Goal: Information Seeking & Learning: Learn about a topic

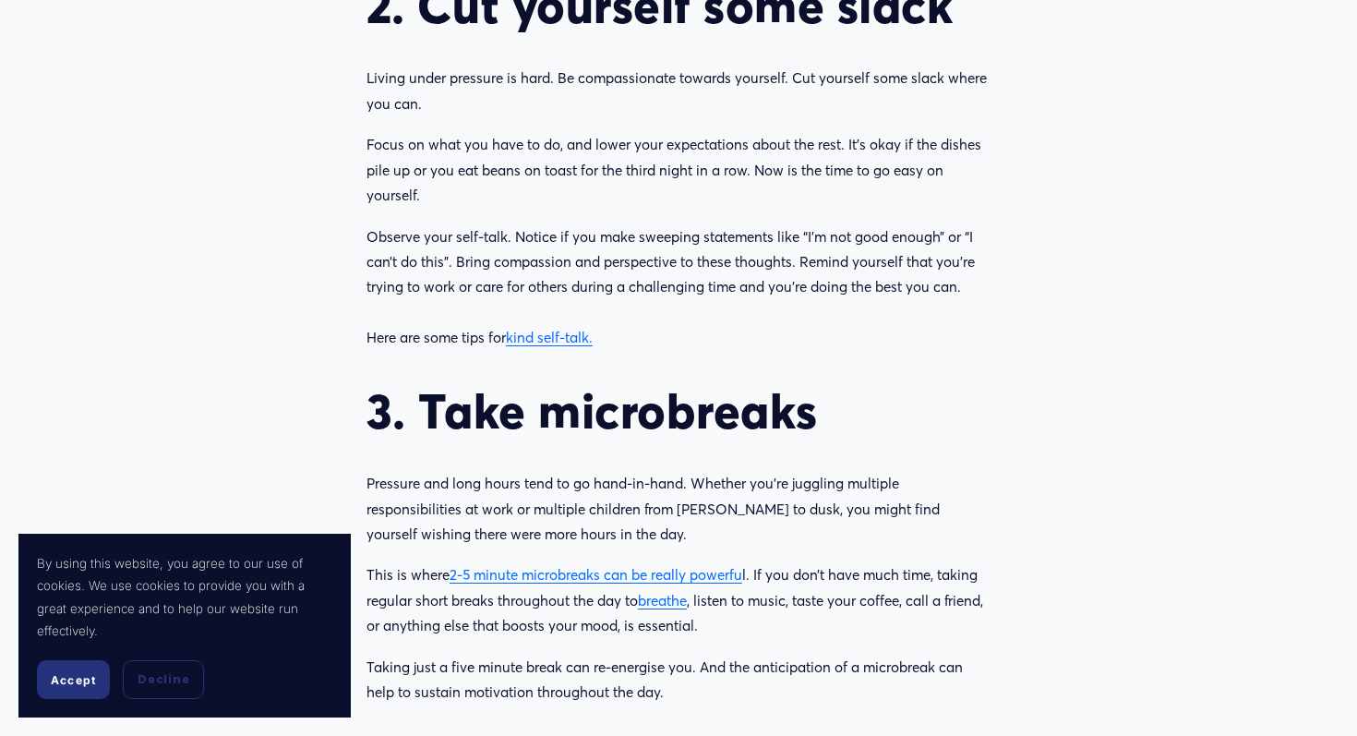
scroll to position [2045, 0]
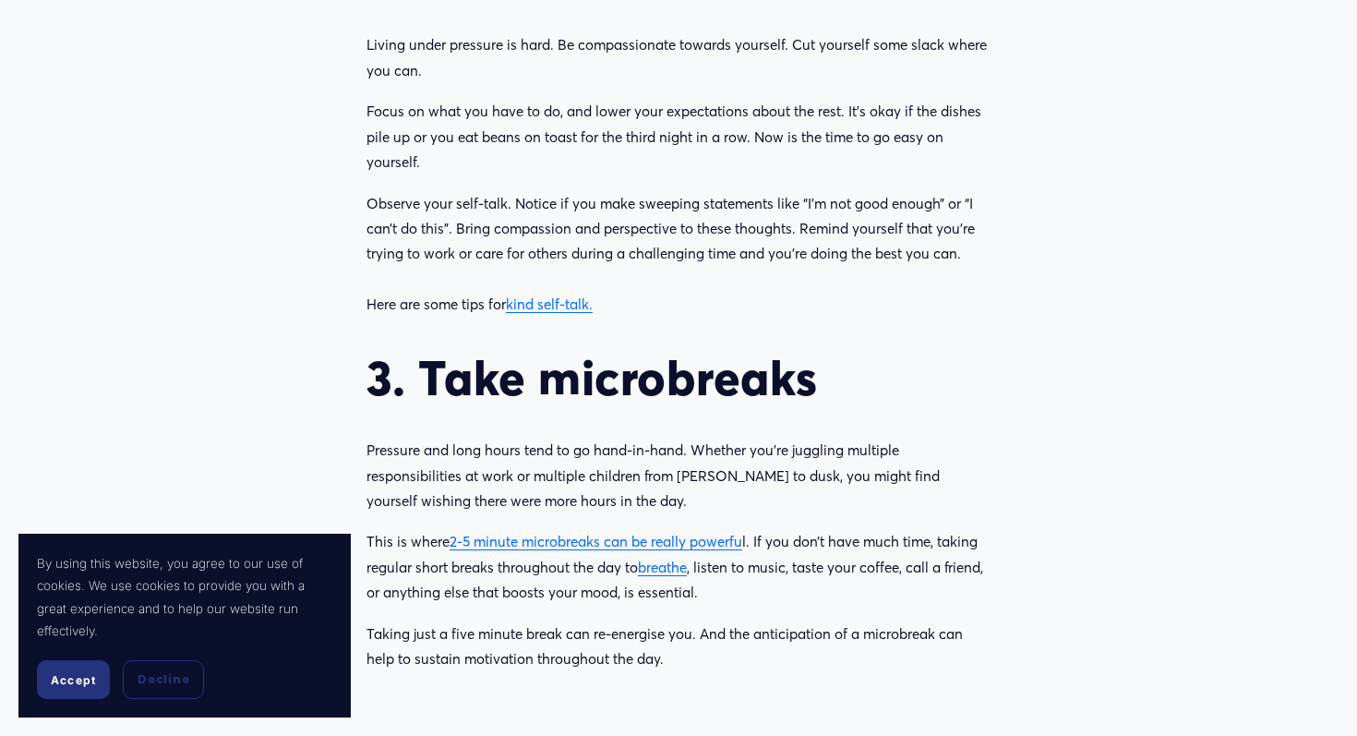
click at [548, 313] on link "kind self-talk." at bounding box center [549, 305] width 87 height 18
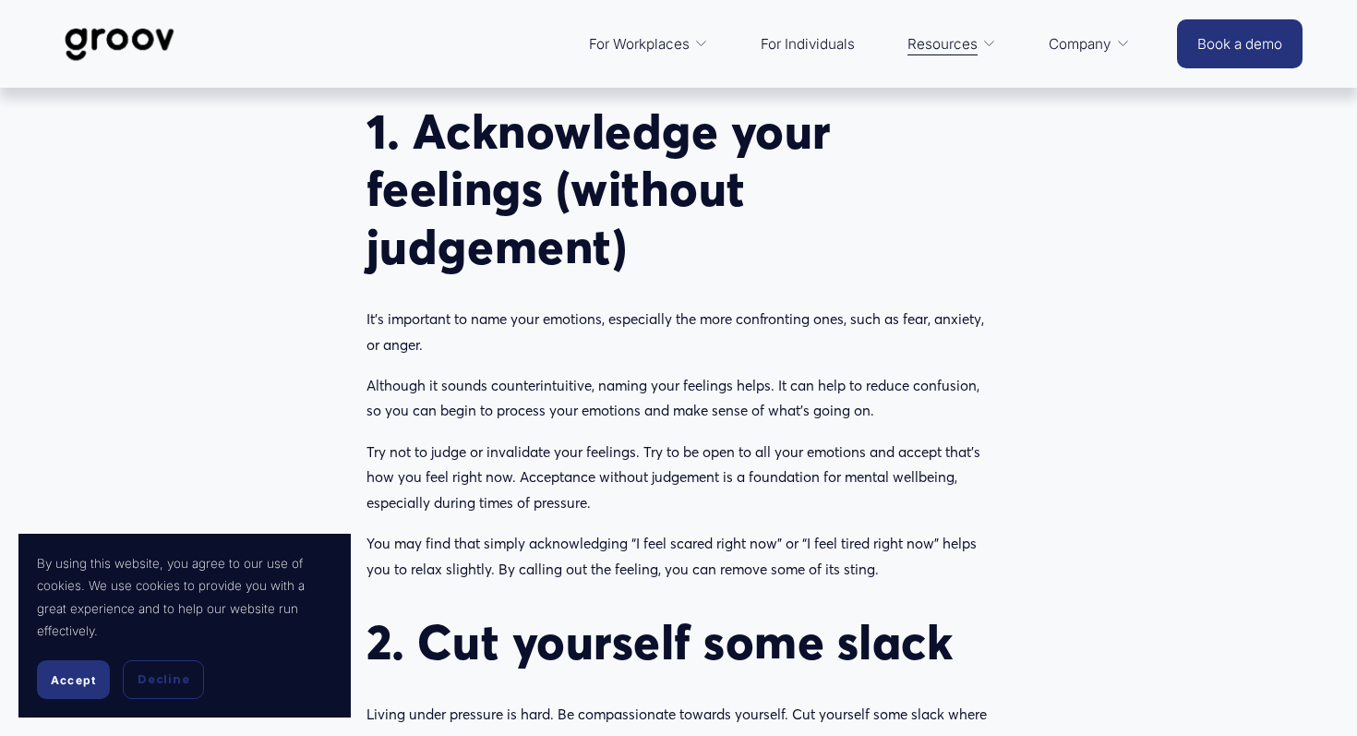
scroll to position [1374, 0]
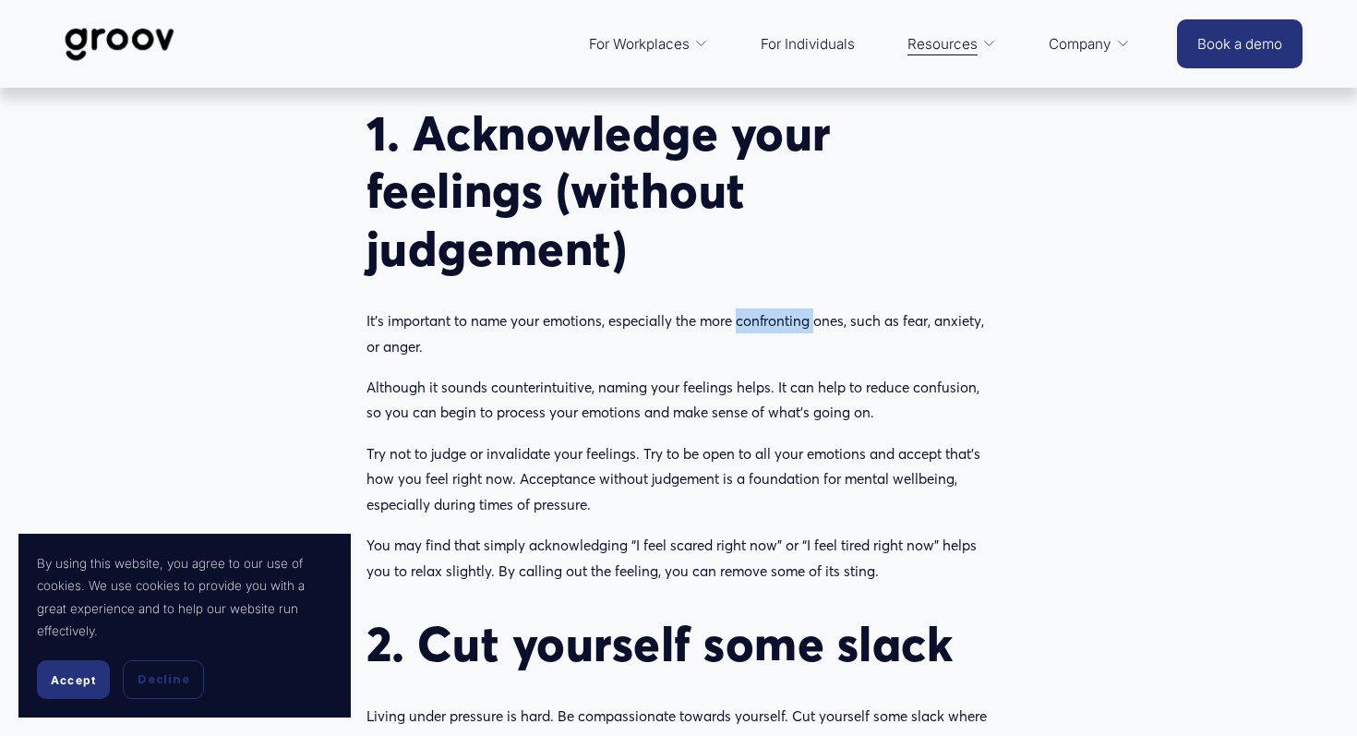
drag, startPoint x: 744, startPoint y: 349, endPoint x: 821, endPoint y: 346, distance: 76.7
click at [821, 346] on p "It’s important to name your emotions, especially the more confronting ones, suc…" at bounding box center [679, 333] width 624 height 51
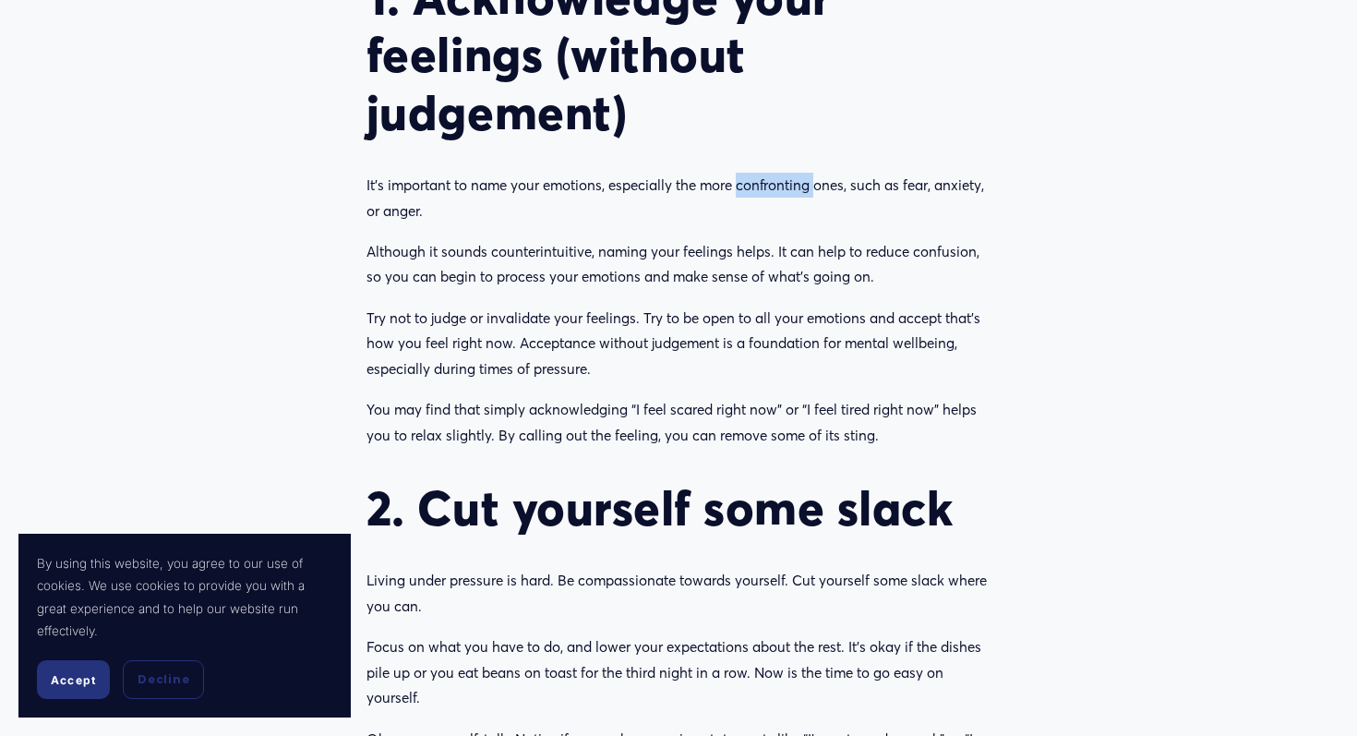
scroll to position [1514, 0]
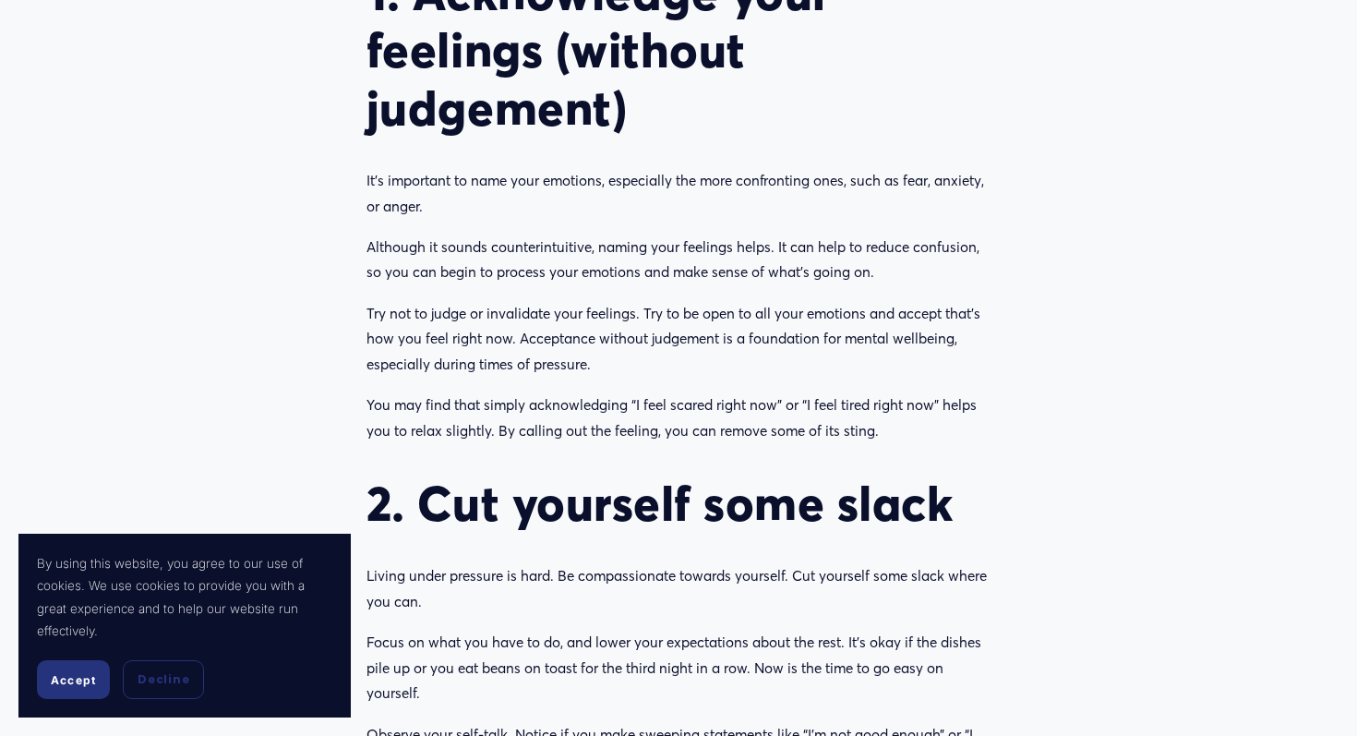
click at [631, 333] on p "Try not to judge or invalidate your feelings. Try to be open to all your emotio…" at bounding box center [679, 339] width 624 height 76
drag, startPoint x: 557, startPoint y: 344, endPoint x: 490, endPoint y: 332, distance: 67.6
click at [490, 332] on p "Try not to judge or invalidate your feelings. Try to be open to all your emotio…" at bounding box center [679, 339] width 624 height 76
click at [646, 405] on div "Are you feeling extra pressure at work or home at the moment? Perhaps you’re wo…" at bounding box center [679, 476] width 624 height 1454
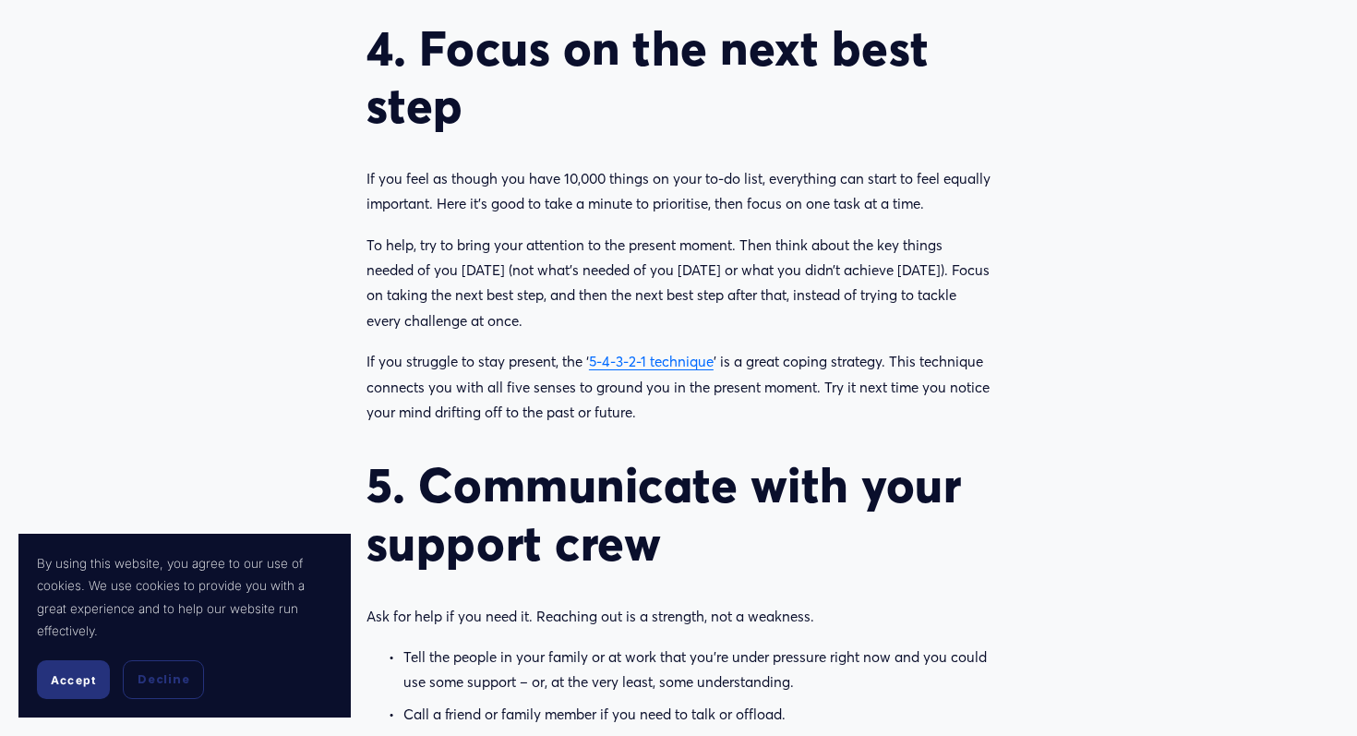
scroll to position [2767, 0]
